Goal: Task Accomplishment & Management: Use online tool/utility

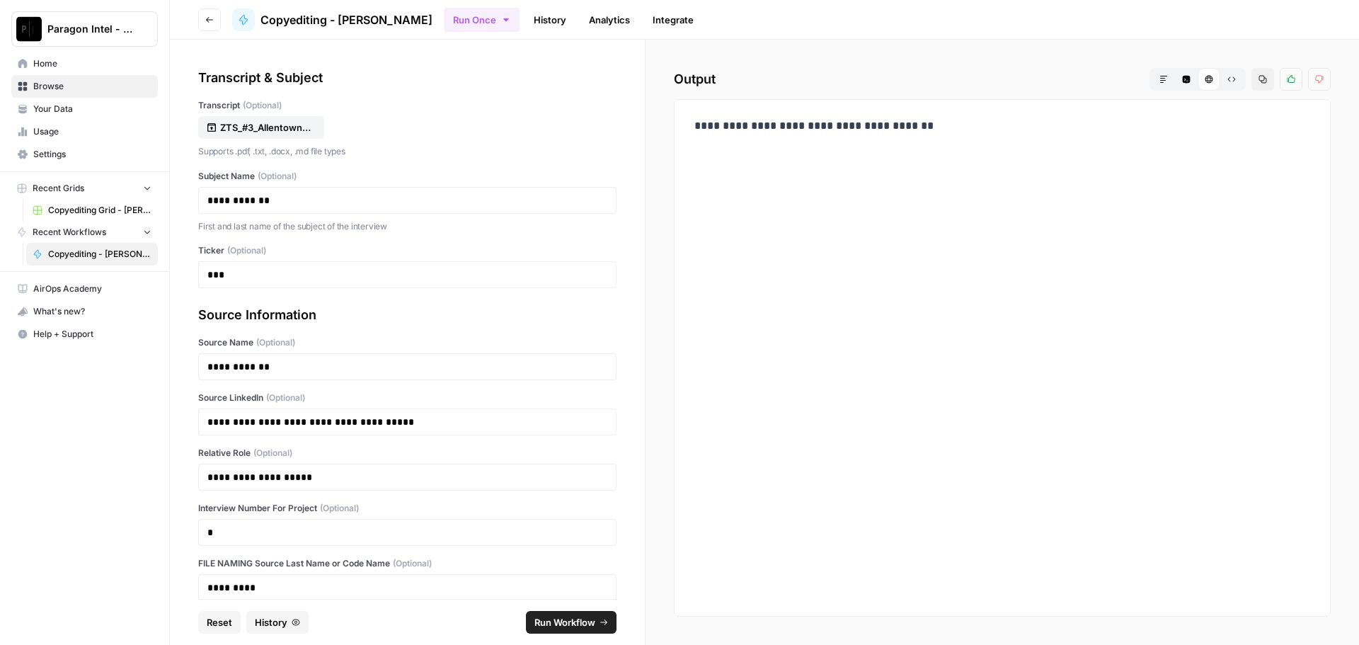
click at [79, 59] on span "Home" at bounding box center [92, 63] width 118 height 13
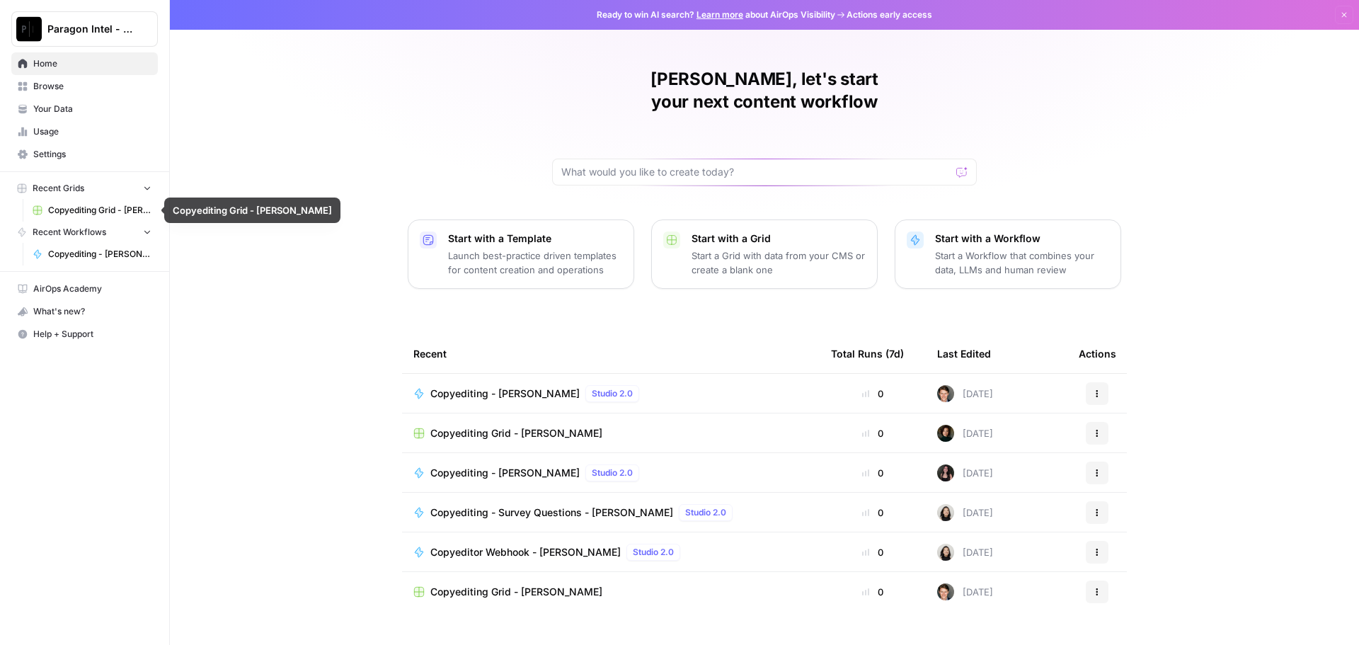
click at [65, 90] on span "Browse" at bounding box center [92, 86] width 118 height 13
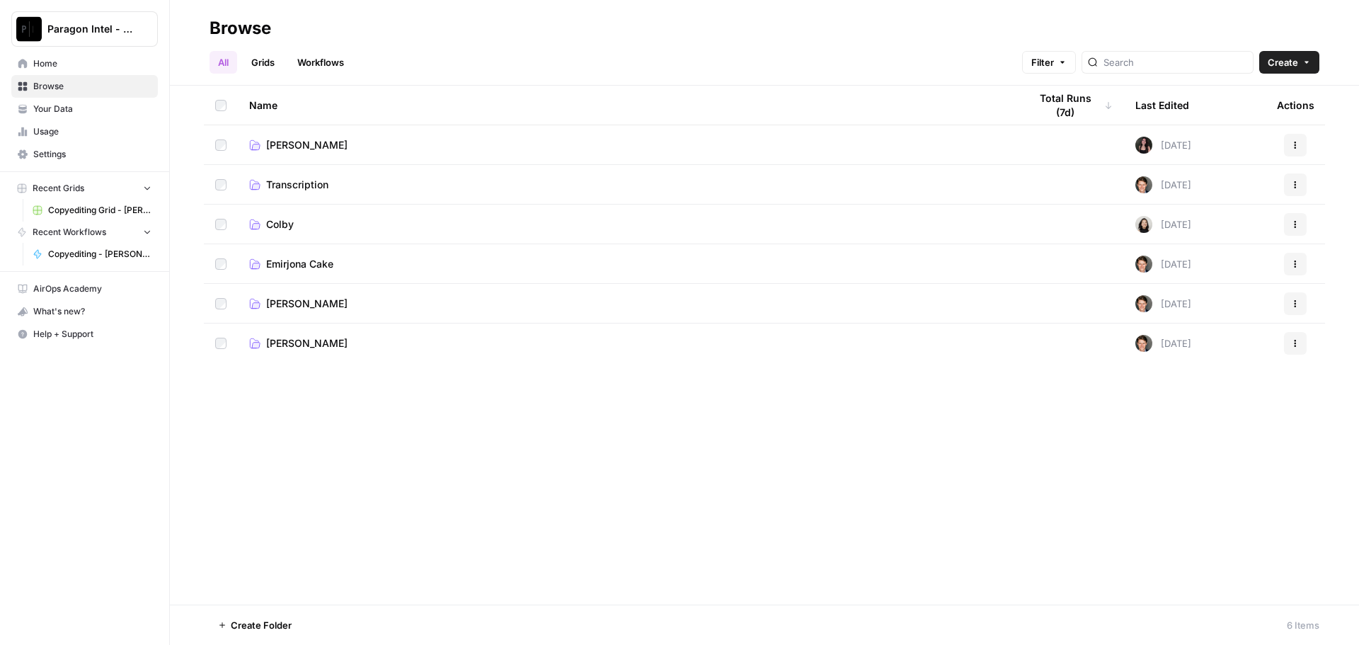
click at [317, 299] on span "[PERSON_NAME]" at bounding box center [306, 304] width 81 height 14
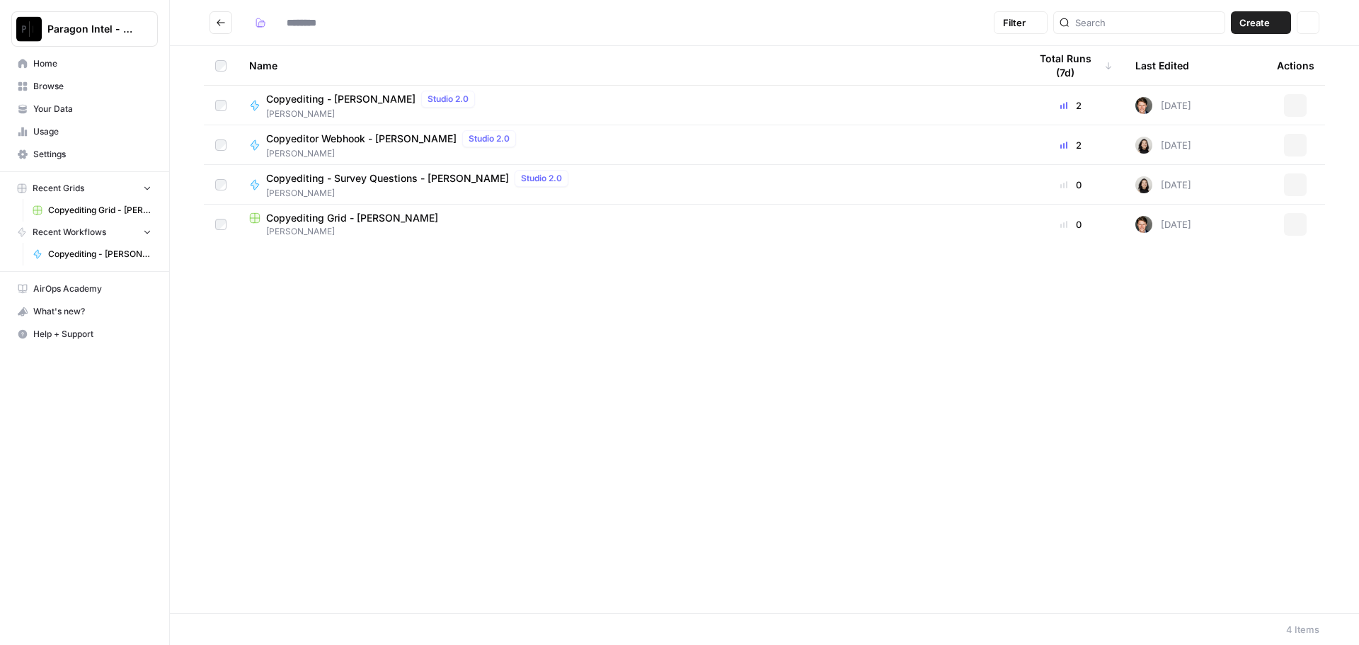
type input "**********"
click at [331, 221] on span "Copyediting Grid - [PERSON_NAME]" at bounding box center [352, 218] width 172 height 14
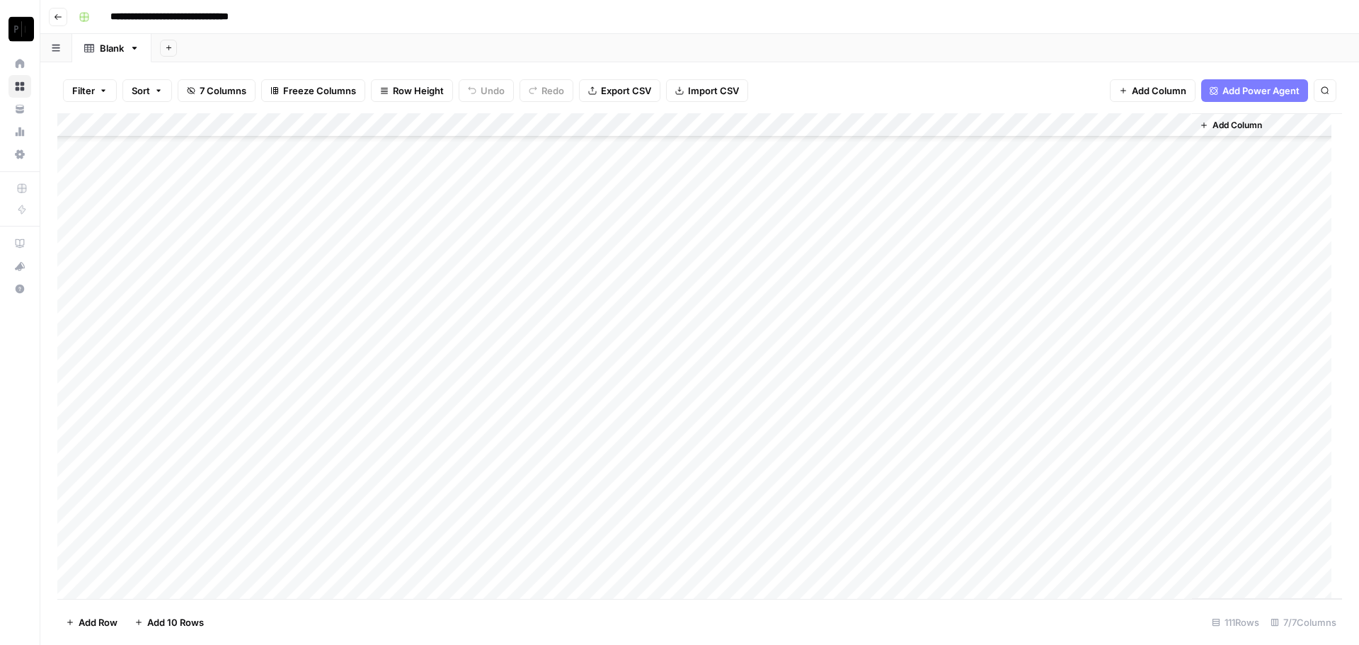
scroll to position [2233, 0]
click at [1052, 563] on div "Add Column" at bounding box center [699, 356] width 1285 height 486
